Goal: Task Accomplishment & Management: Complete application form

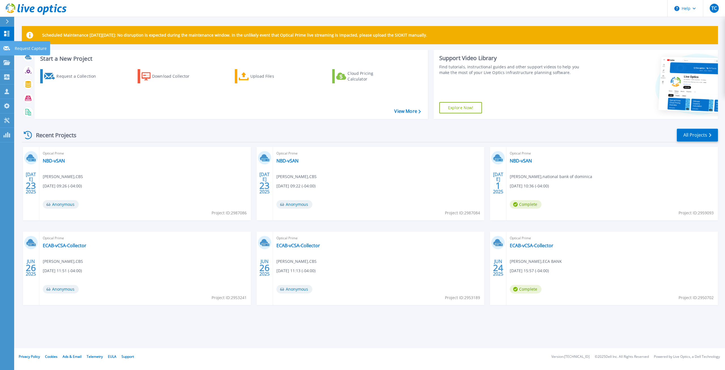
click at [8, 48] on icon at bounding box center [6, 48] width 7 height 4
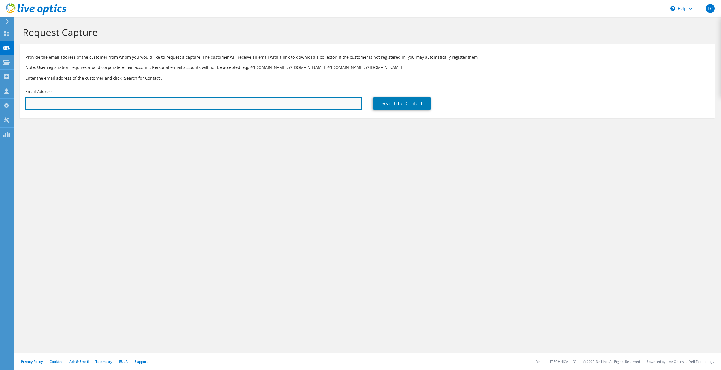
click at [163, 105] on input "text" at bounding box center [194, 103] width 336 height 12
click at [64, 102] on input "edwin" at bounding box center [194, 103] width 336 height 12
click at [5, 100] on div "TC Partner Team Member Teddy Caledron teddy@cbizz.net CBS My Profile Log Out \n…" at bounding box center [360, 185] width 721 height 370
paste input ".charlery@cscreditunion.org"
type input "edwin.charlery@cscreditunion.org"
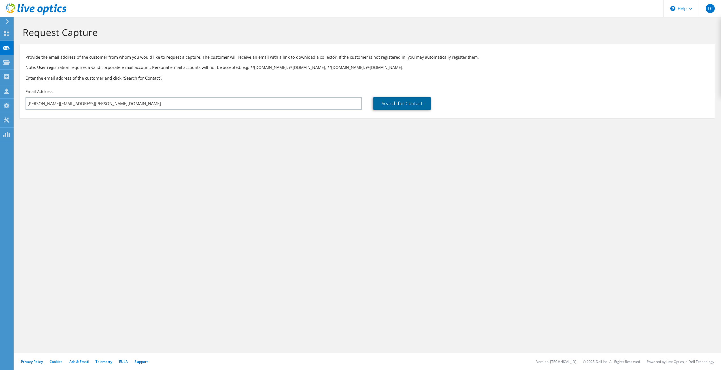
click at [403, 104] on link "Search for Contact" at bounding box center [402, 103] width 58 height 12
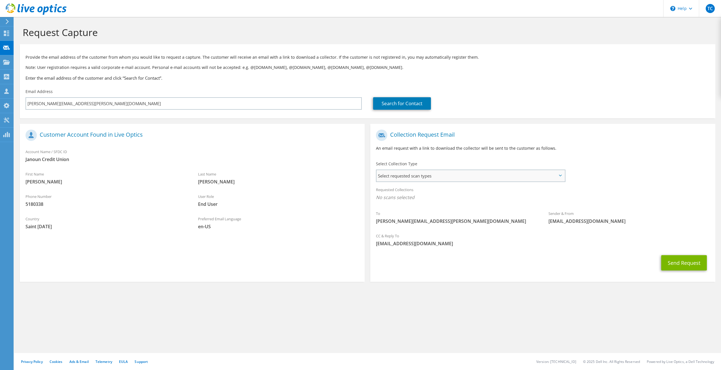
click at [456, 177] on span "Select requested scan types" at bounding box center [471, 175] width 188 height 11
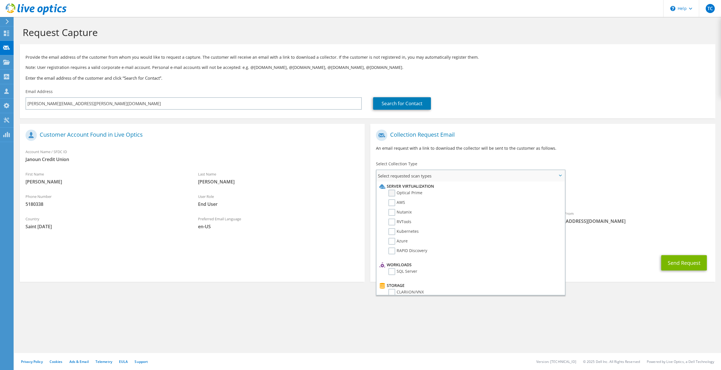
click at [393, 193] on label "Optical Prime" at bounding box center [405, 193] width 34 height 7
click at [0, 0] on input "Optical Prime" at bounding box center [0, 0] width 0 height 0
click at [558, 135] on h1 "Collection Request Email" at bounding box center [541, 134] width 331 height 11
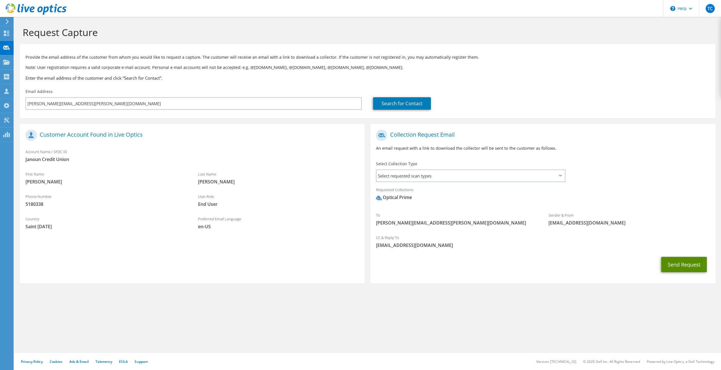
click at [677, 265] on button "Send Request" at bounding box center [684, 264] width 46 height 15
